Goal: Find contact information: Find contact information

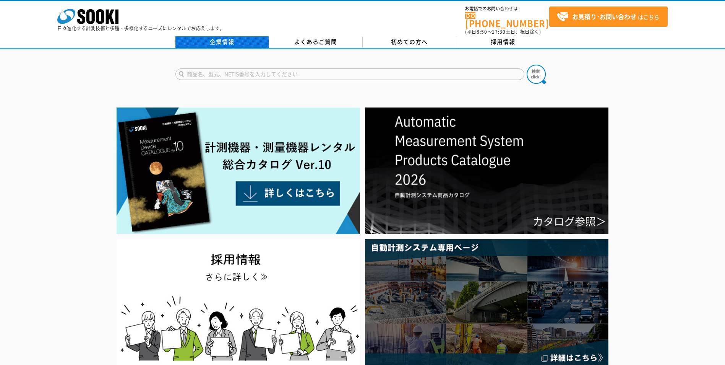
click at [217, 37] on link "企業情報" at bounding box center [223, 41] width 94 height 11
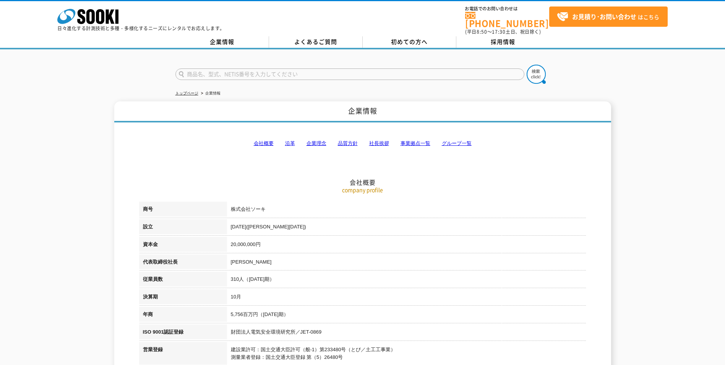
click at [408, 141] on link "事業拠点一覧" at bounding box center [416, 143] width 30 height 6
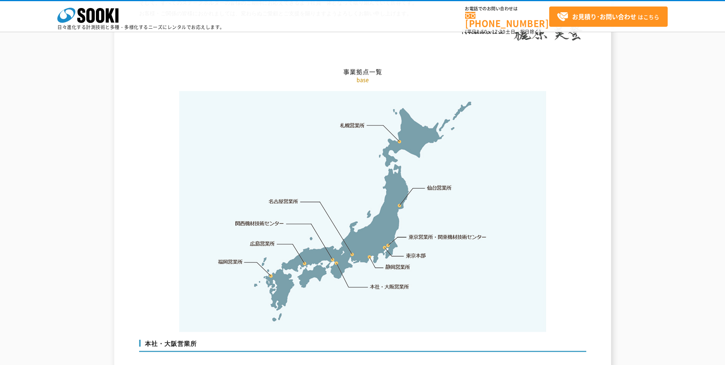
scroll to position [1536, 0]
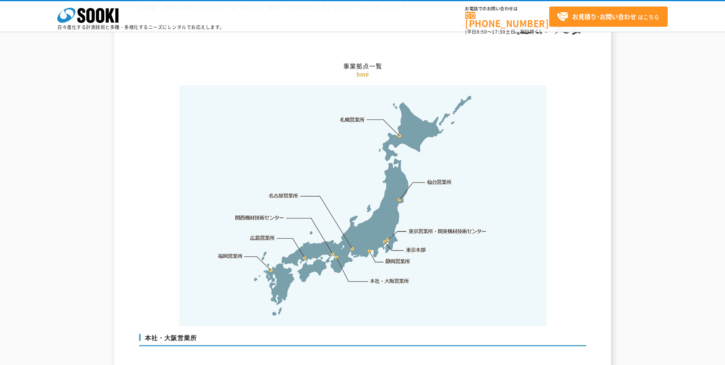
click at [272, 214] on link "関西機材技術センター" at bounding box center [260, 218] width 49 height 8
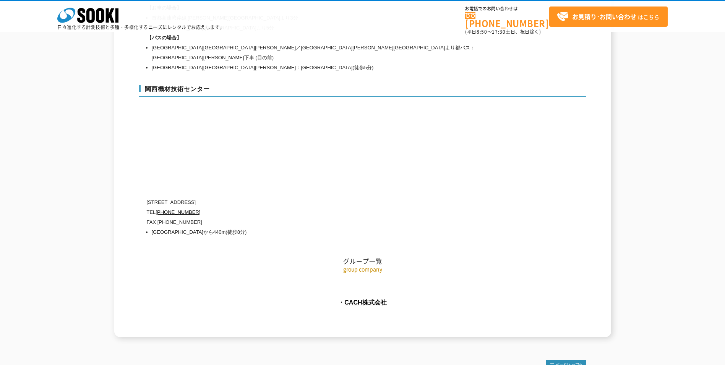
scroll to position [3420, 0]
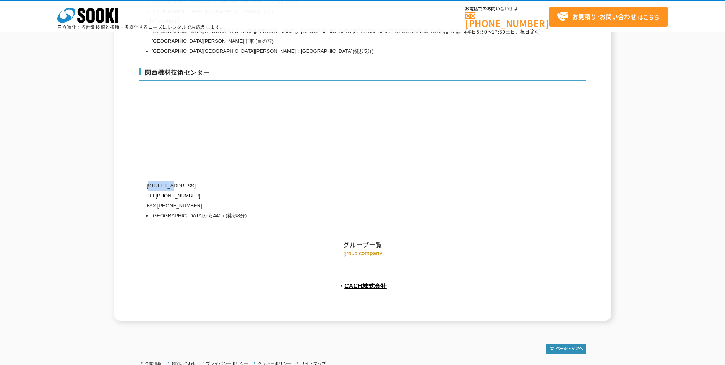
drag, startPoint x: 152, startPoint y: 157, endPoint x: 174, endPoint y: 163, distance: 23.0
click at [174, 181] on p "〒660-0083 兵庫県尼崎市道意町5-40-1" at bounding box center [330, 186] width 367 height 10
drag, startPoint x: 174, startPoint y: 163, endPoint x: 164, endPoint y: 163, distance: 10.0
copy p "660-0083"
drag, startPoint x: 245, startPoint y: 159, endPoint x: 223, endPoint y: 161, distance: 22.3
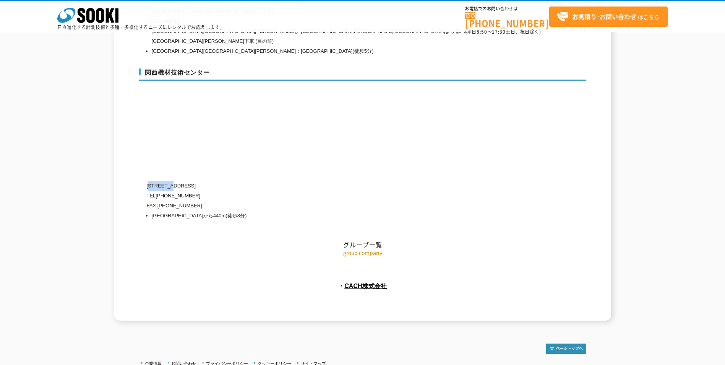
click at [223, 181] on p "〒660-0083 兵庫県尼崎市道意町5-40-1" at bounding box center [330, 186] width 367 height 10
drag, startPoint x: 223, startPoint y: 161, endPoint x: 228, endPoint y: 158, distance: 5.5
copy p "5-40-1"
drag, startPoint x: 198, startPoint y: 172, endPoint x: 158, endPoint y: 171, distance: 39.4
click at [158, 191] on p "TEL 0120-856-990" at bounding box center [330, 196] width 367 height 10
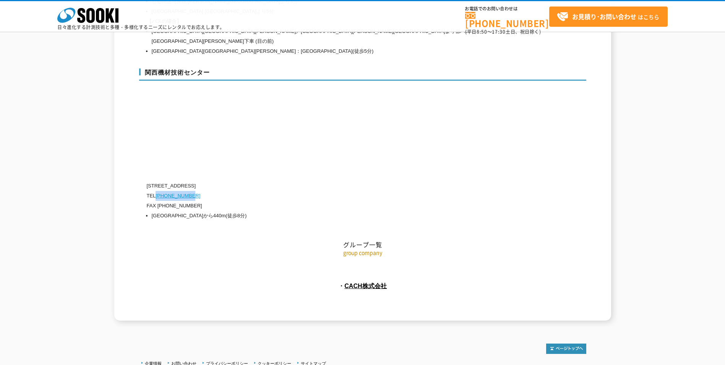
drag, startPoint x: 158, startPoint y: 171, endPoint x: 178, endPoint y: 167, distance: 20.2
copy link "[PHONE_NUMBER]"
